Goal: Information Seeking & Learning: Learn about a topic

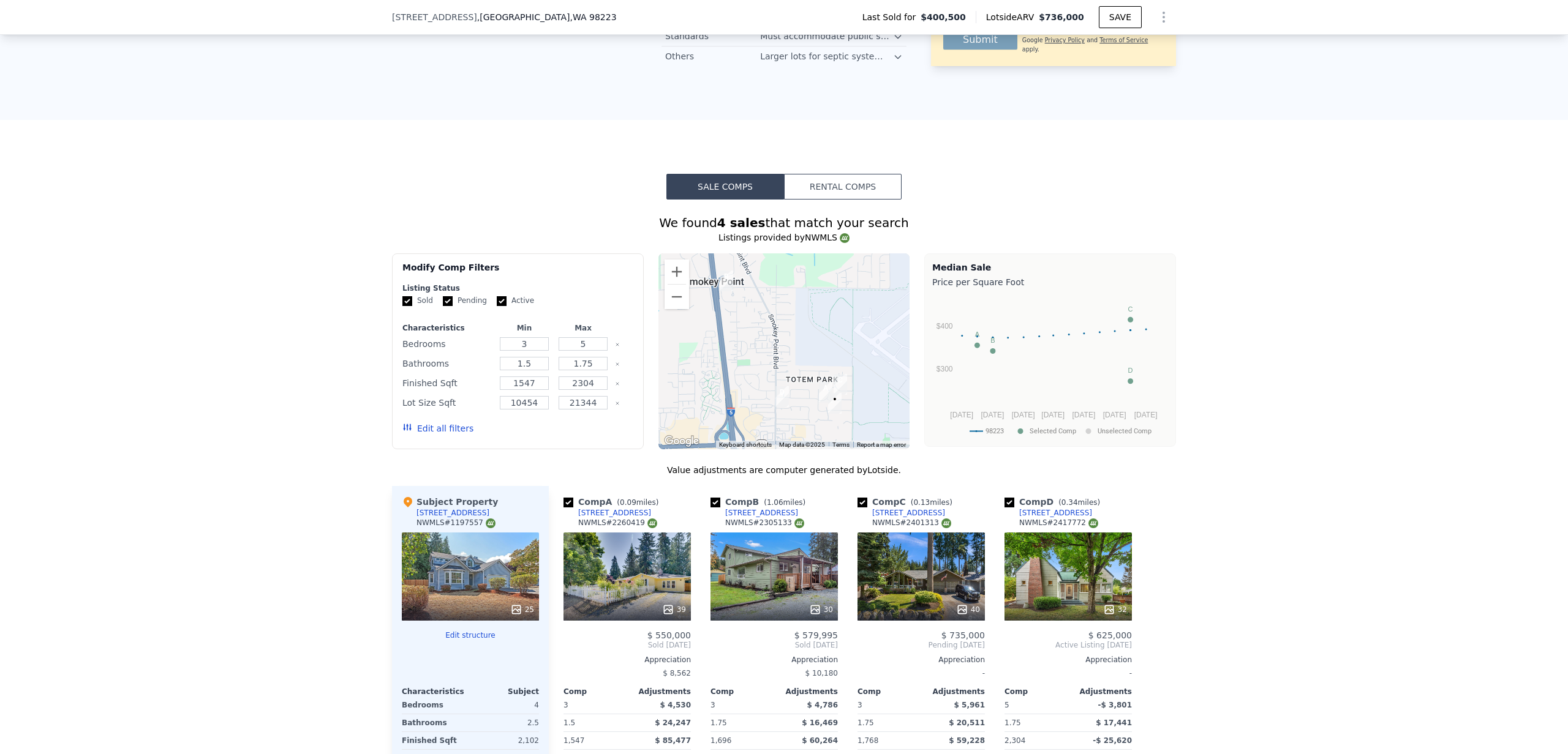
scroll to position [1033, 0]
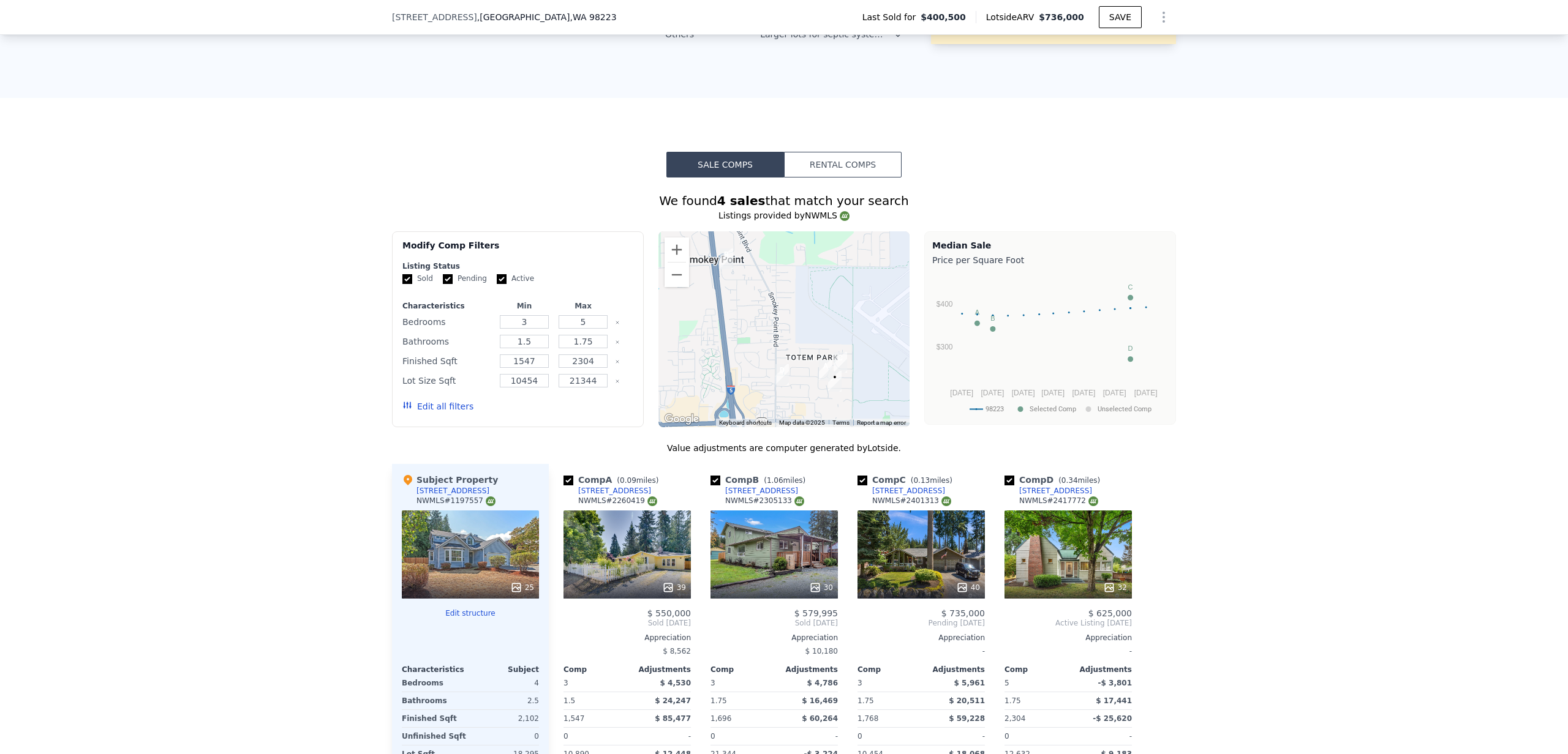
click at [843, 168] on button "Rental Comps" at bounding box center [843, 165] width 118 height 26
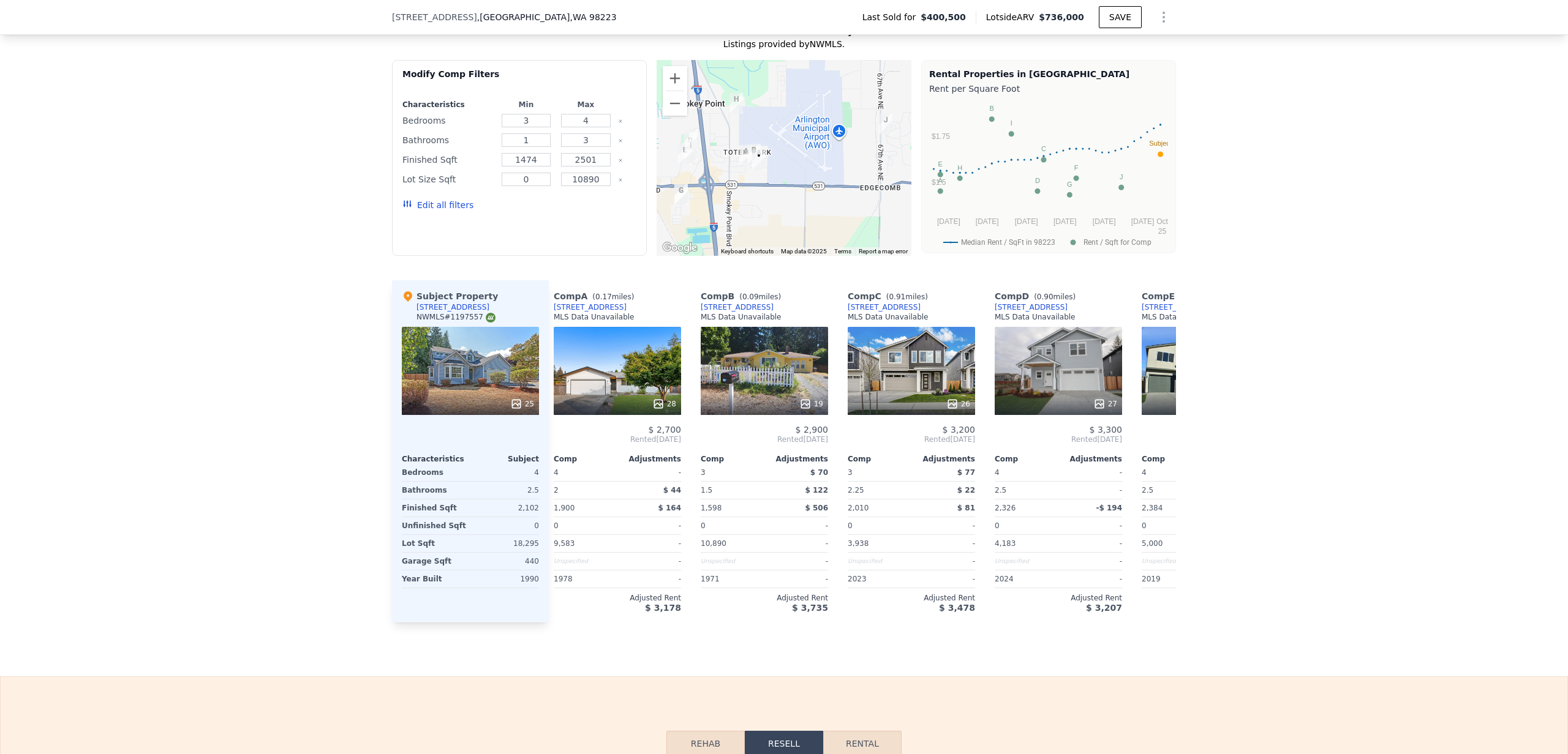
scroll to position [0, 0]
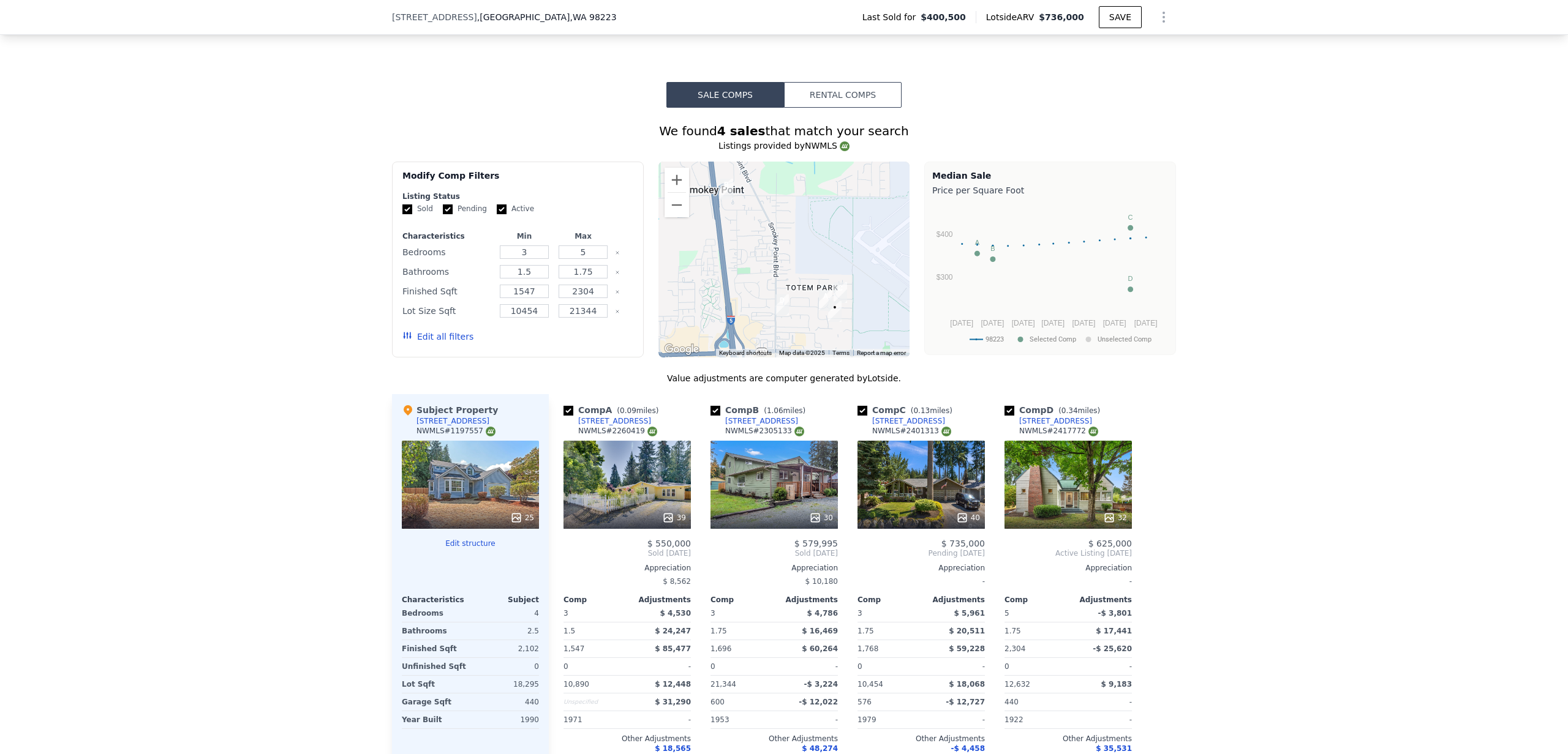
scroll to position [1102, 0]
click at [854, 101] on button "Rental Comps" at bounding box center [843, 96] width 118 height 26
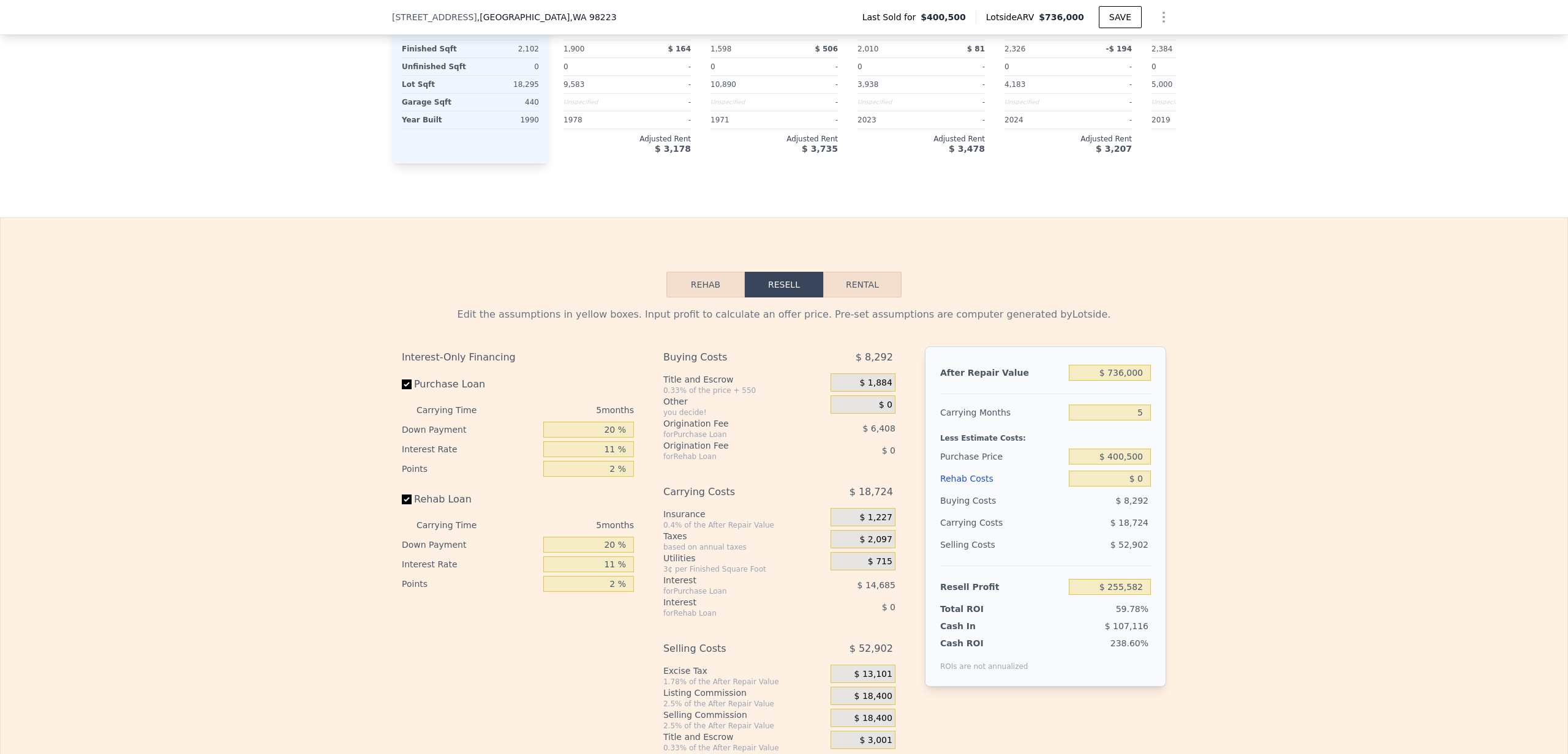
scroll to position [1666, 0]
click at [880, 281] on button "Rental" at bounding box center [862, 282] width 79 height 26
select select "30"
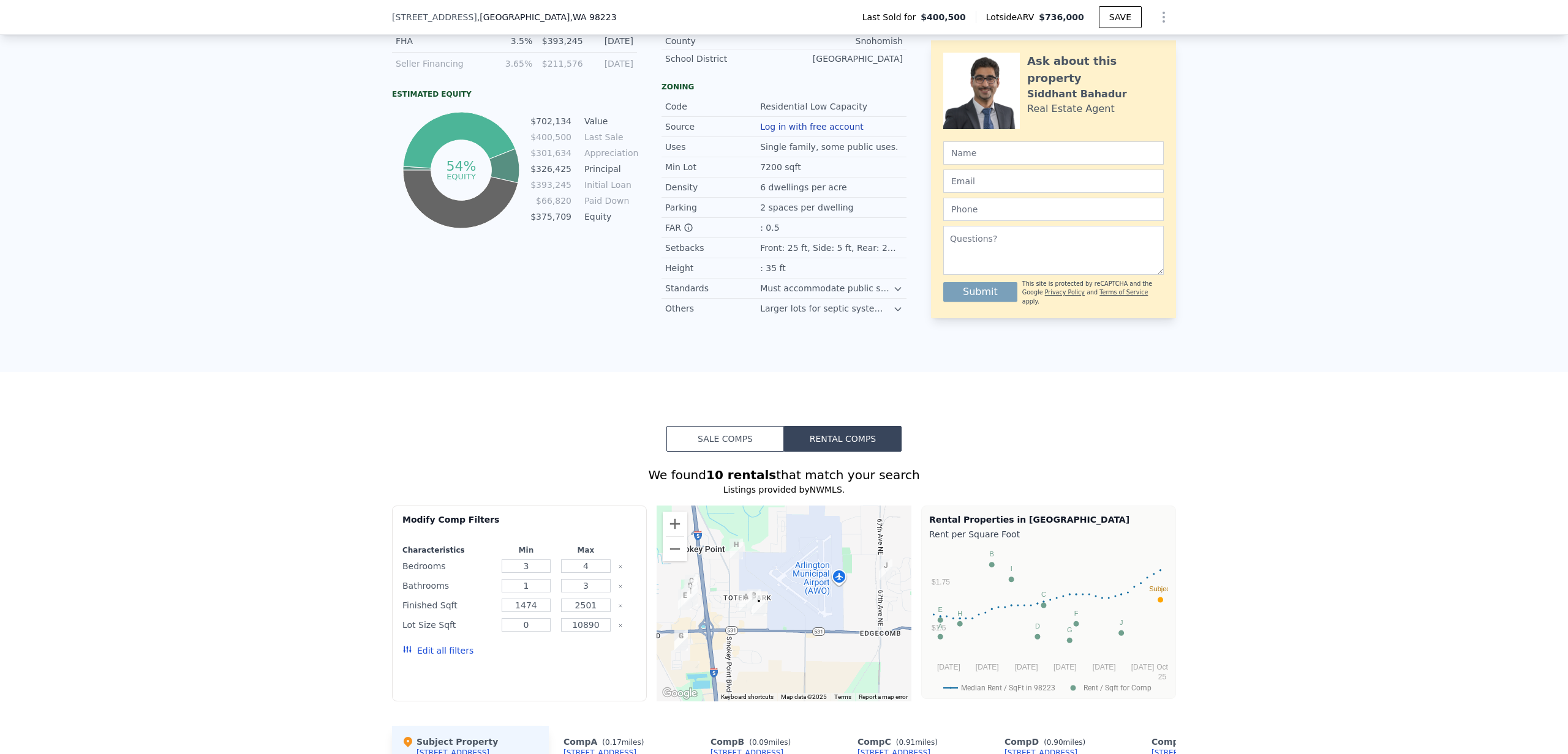
scroll to position [751, 0]
